Goal: Check status: Check status

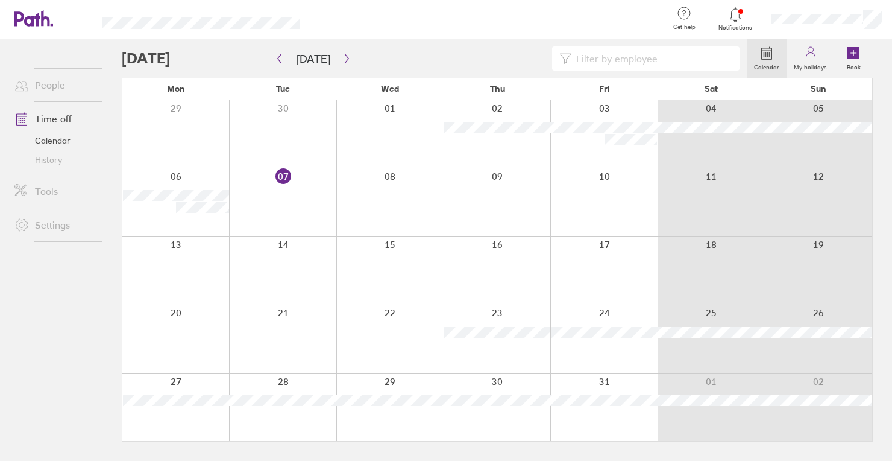
click at [741, 17] on icon at bounding box center [735, 14] width 14 height 14
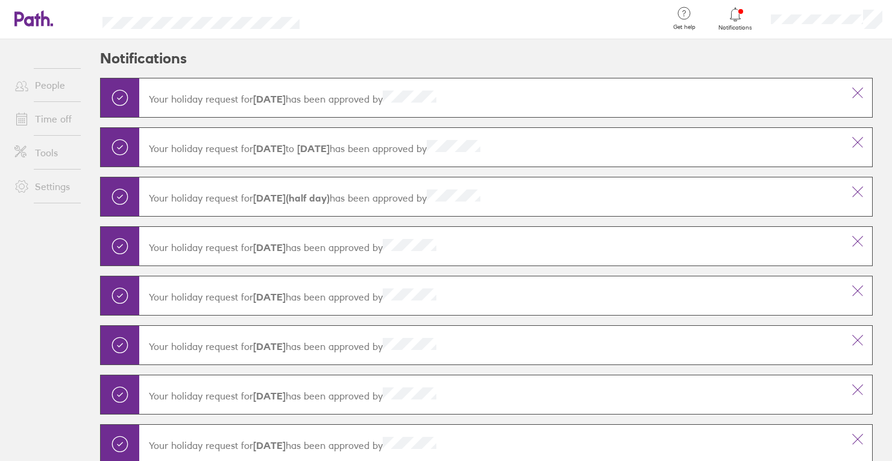
click at [720, 24] on span "Notifications" at bounding box center [735, 27] width 39 height 7
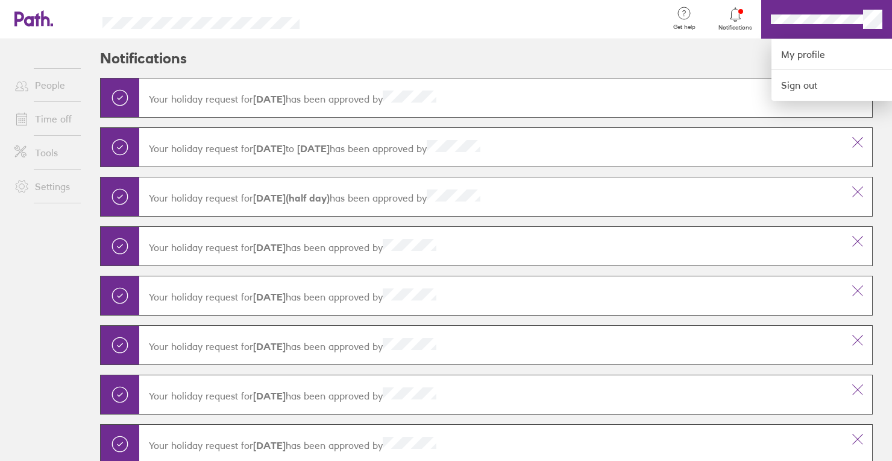
click at [742, 24] on div at bounding box center [446, 230] width 892 height 461
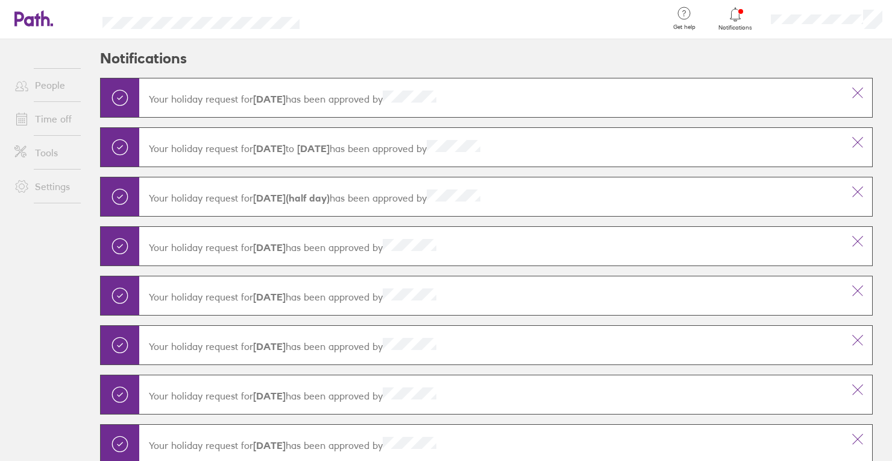
click at [729, 15] on icon at bounding box center [735, 14] width 14 height 14
click at [356, 98] on p "Your holiday request for 23-10-2025 has been approved by" at bounding box center [491, 97] width 685 height 14
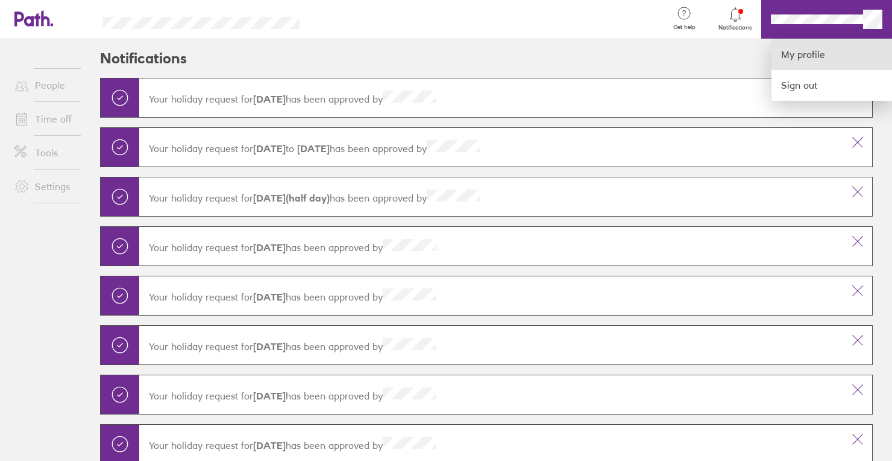
click at [742, 53] on link "My profile" at bounding box center [832, 54] width 121 height 31
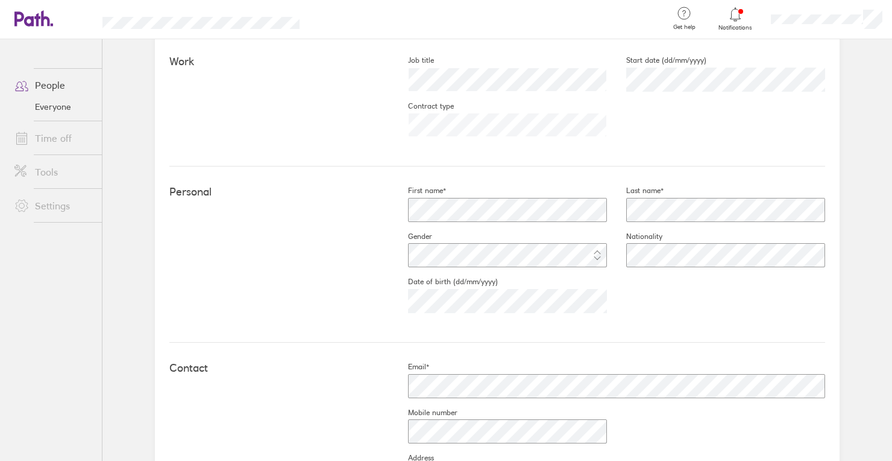
scroll to position [189, 0]
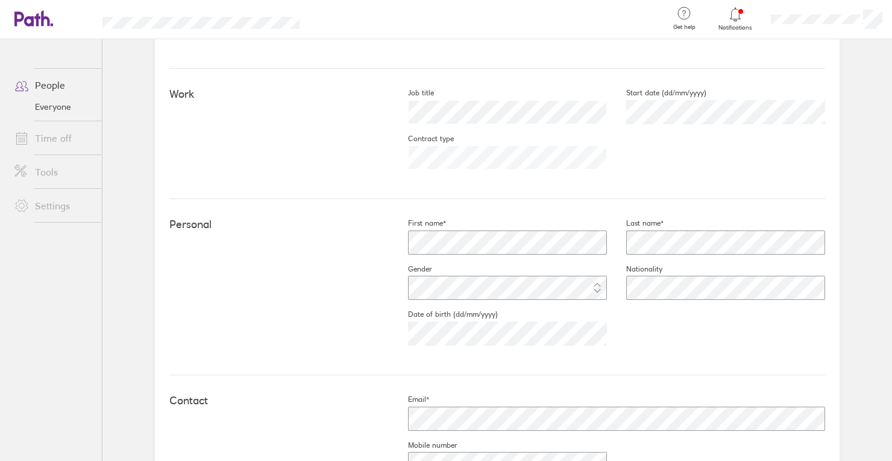
click at [54, 142] on link "Time off" at bounding box center [53, 138] width 97 height 24
